Goal: Task Accomplishment & Management: Manage account settings

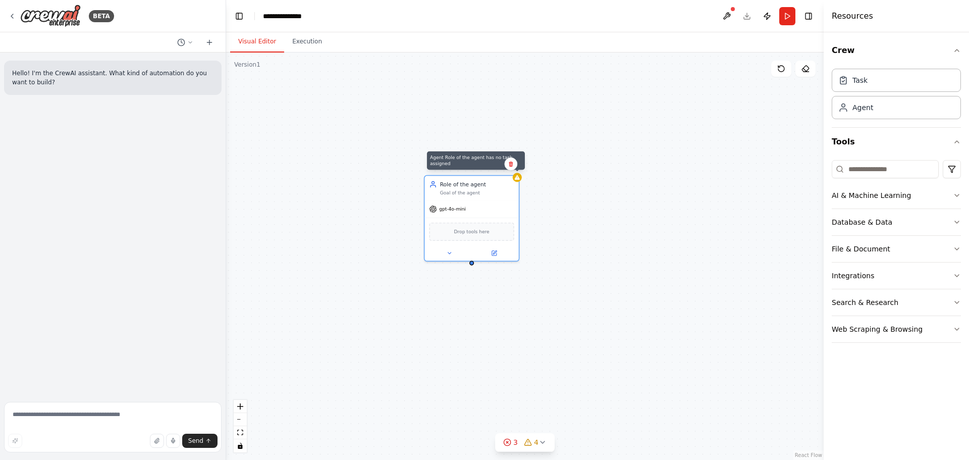
click at [517, 171] on div "Confirm" at bounding box center [510, 164] width 17 height 17
click at [512, 165] on icon at bounding box center [511, 164] width 4 height 6
click at [491, 164] on button "Confirm" at bounding box center [483, 164] width 36 height 12
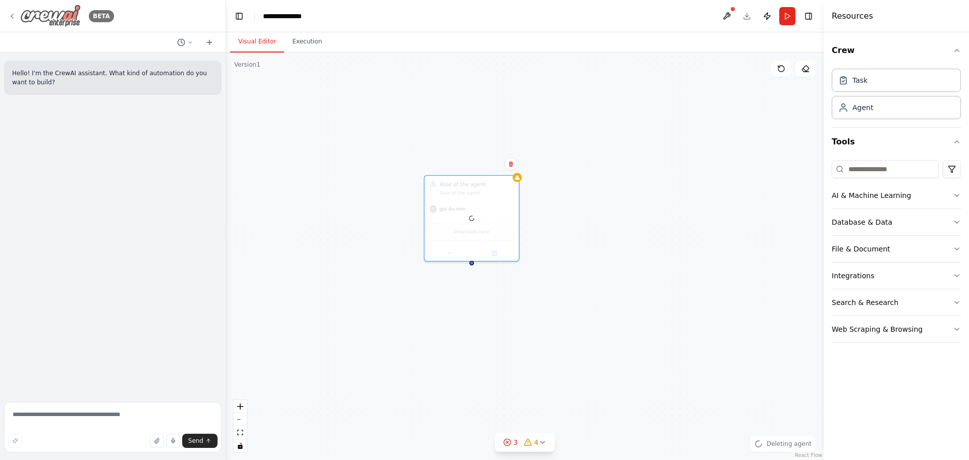
click at [13, 20] on icon at bounding box center [12, 16] width 8 height 8
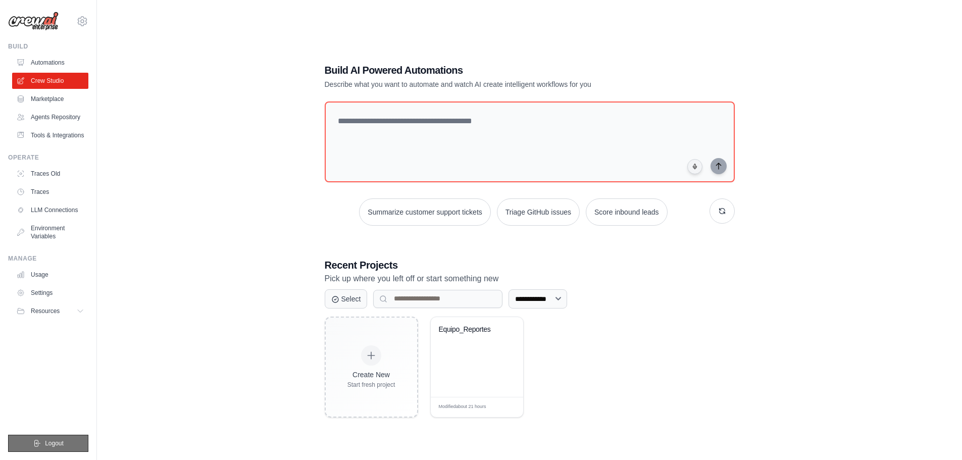
click at [60, 444] on span "Logout" at bounding box center [54, 443] width 19 height 8
